Goal: Task Accomplishment & Management: Complete application form

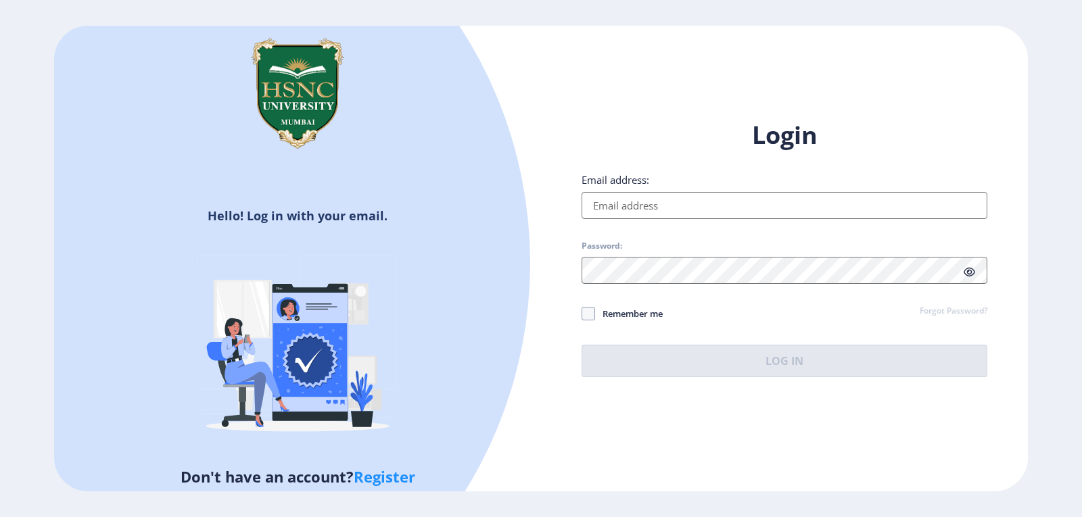
type input "[EMAIL_ADDRESS][DOMAIN_NAME]"
click at [731, 368] on button "Log In" at bounding box center [785, 361] width 406 height 32
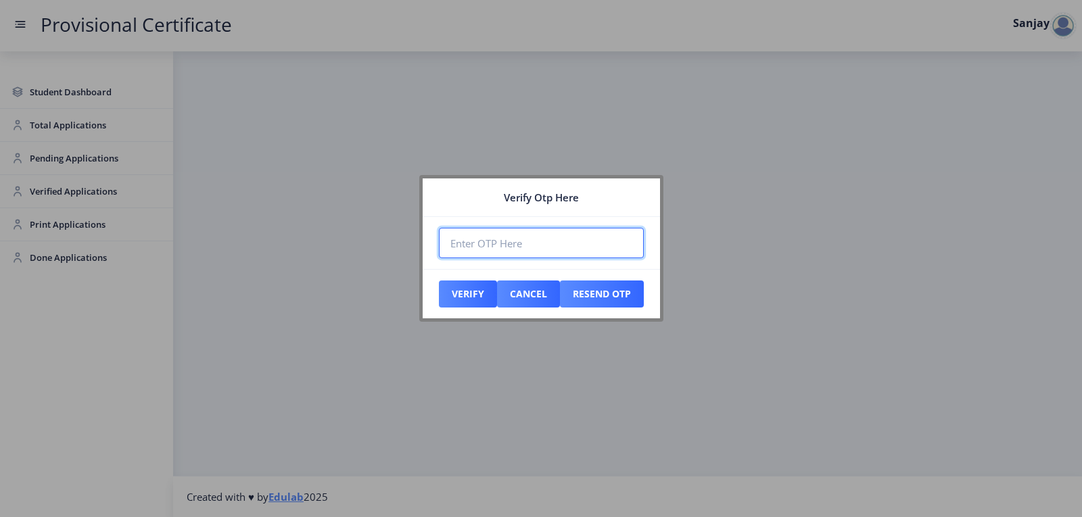
paste input "409447"
type input "409447"
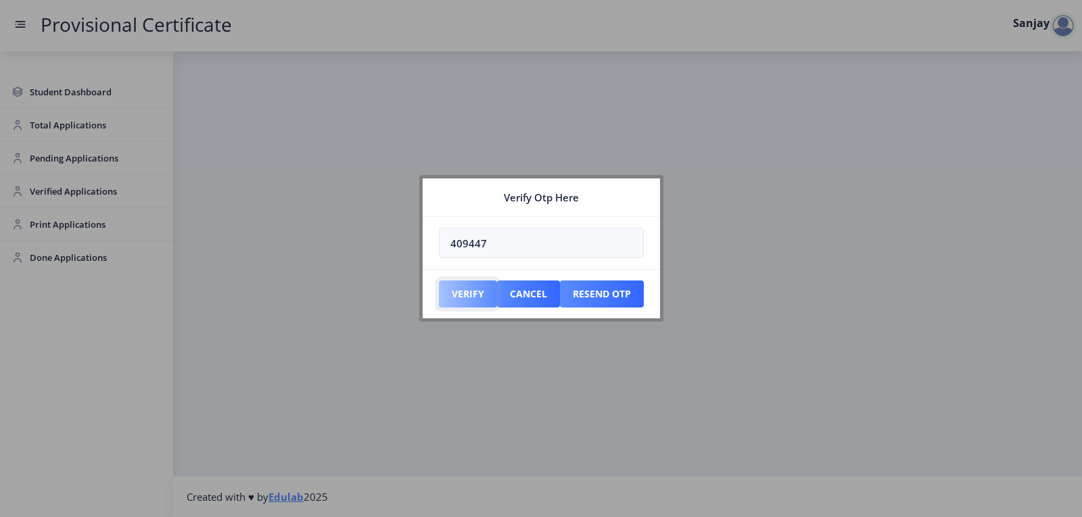
click at [470, 294] on button "Verify" at bounding box center [468, 294] width 58 height 27
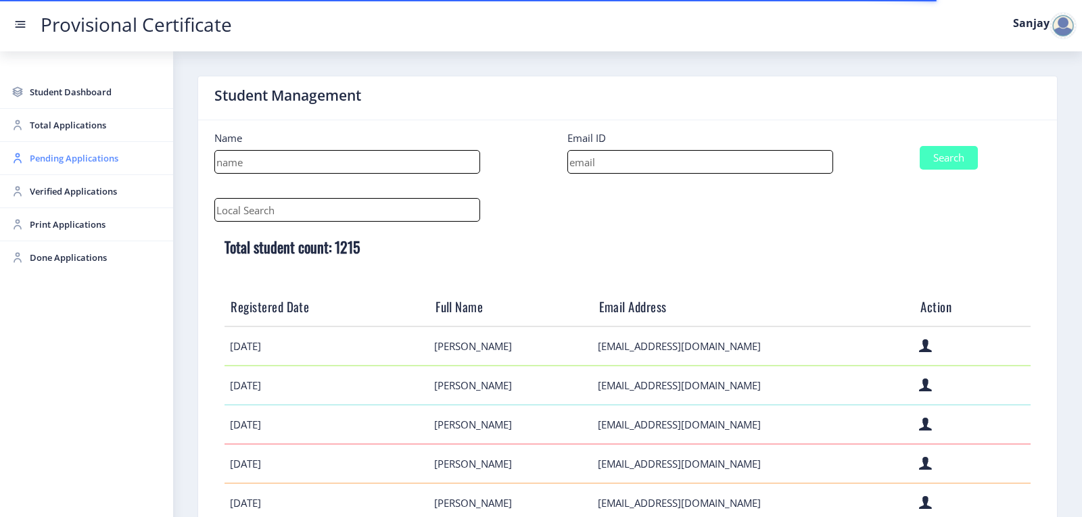
click at [64, 159] on span "Pending Applications" at bounding box center [96, 158] width 133 height 16
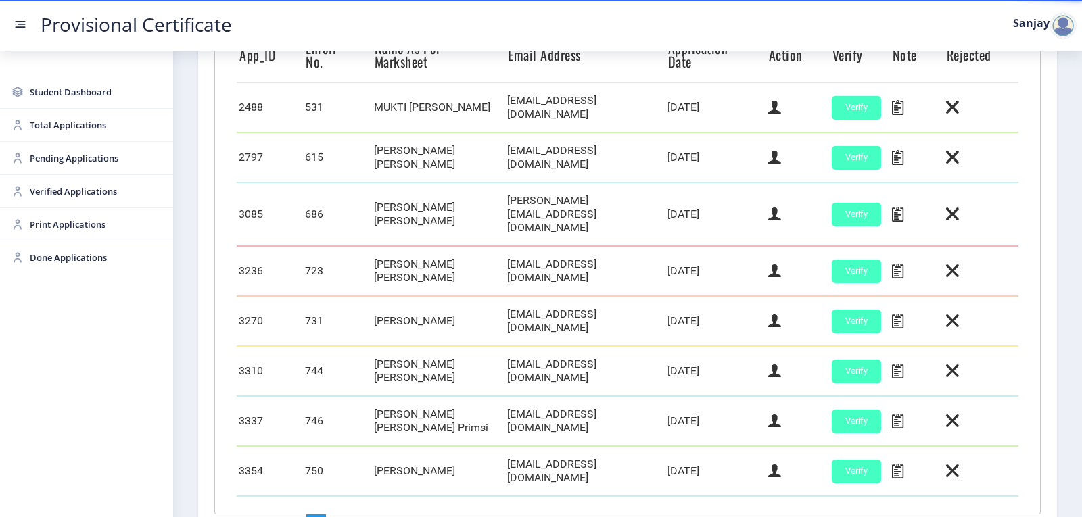
scroll to position [406, 0]
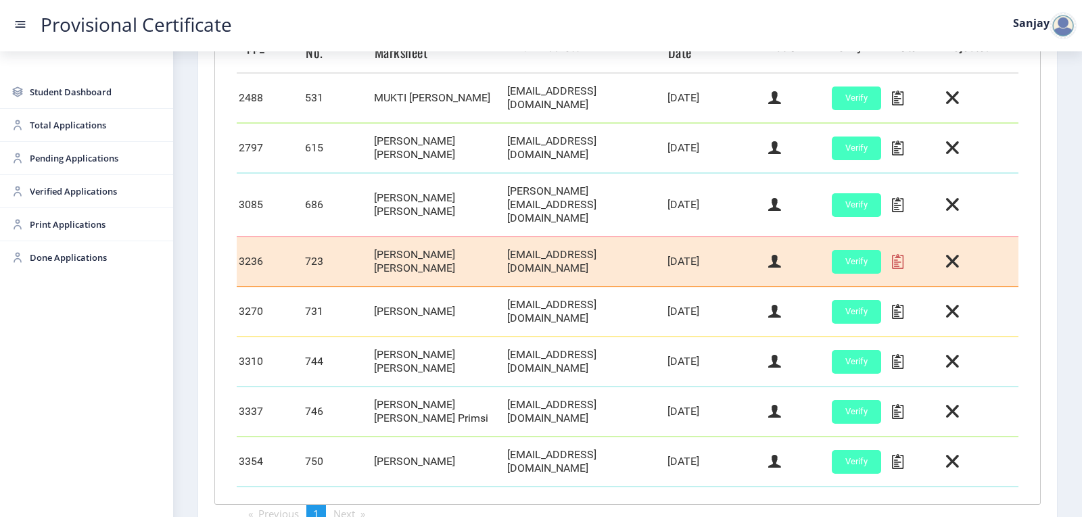
click at [895, 253] on icon at bounding box center [897, 262] width 11 height 18
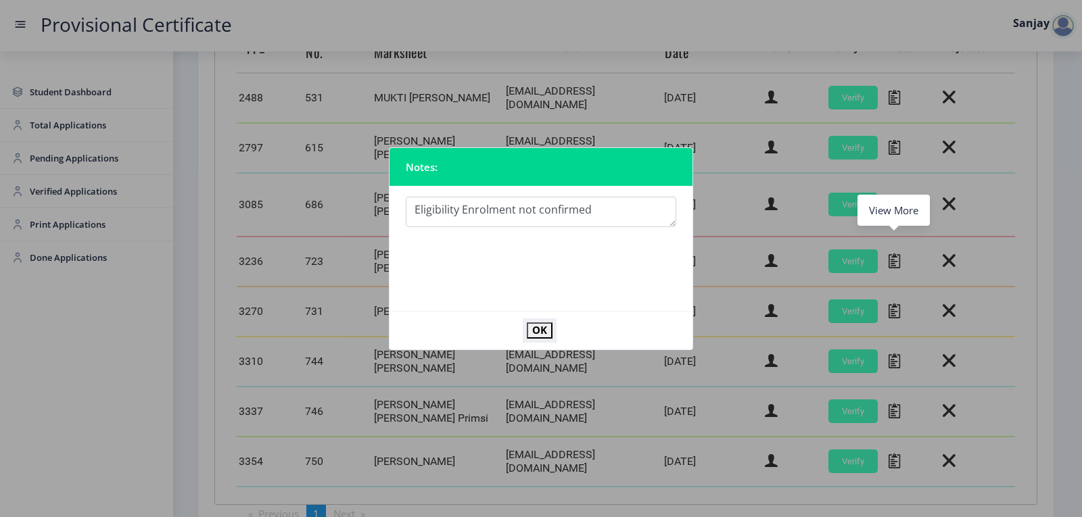
click at [534, 329] on button "OK" at bounding box center [540, 331] width 26 height 16
